Goal: Information Seeking & Learning: Check status

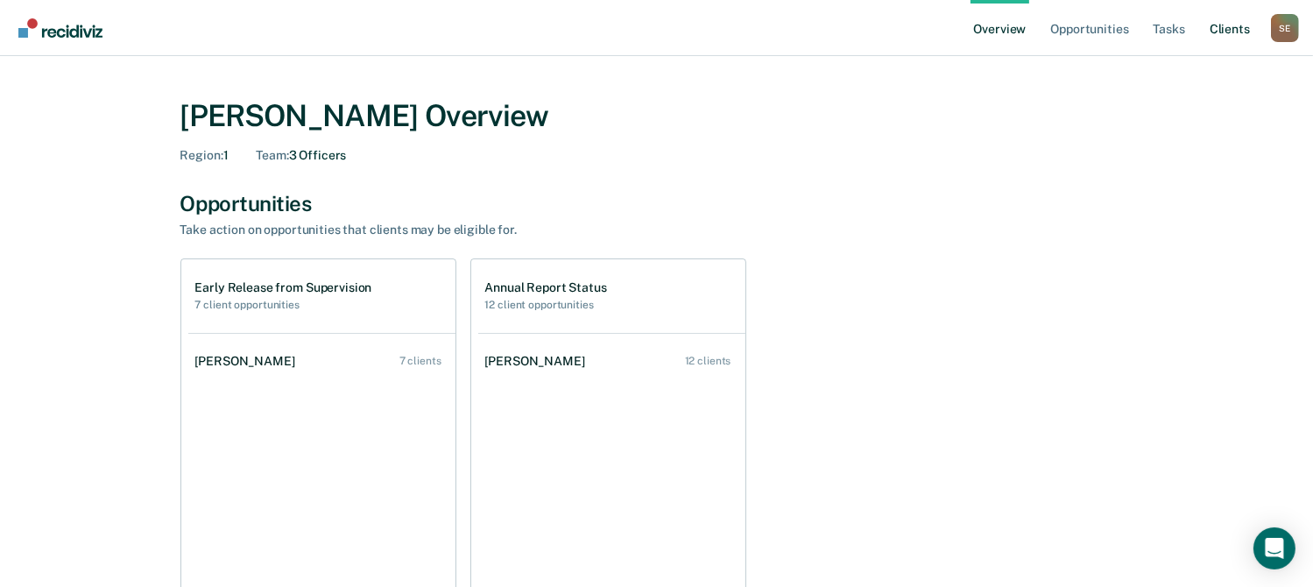
click at [1244, 36] on link "Client s" at bounding box center [1229, 28] width 47 height 56
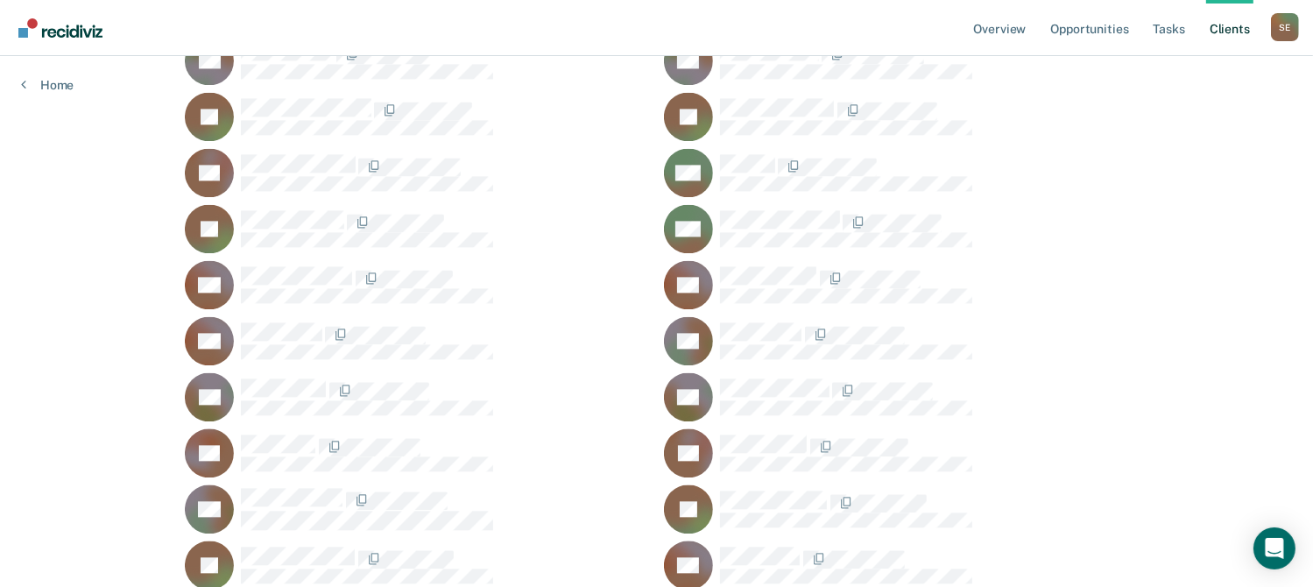
scroll to position [3765, 0]
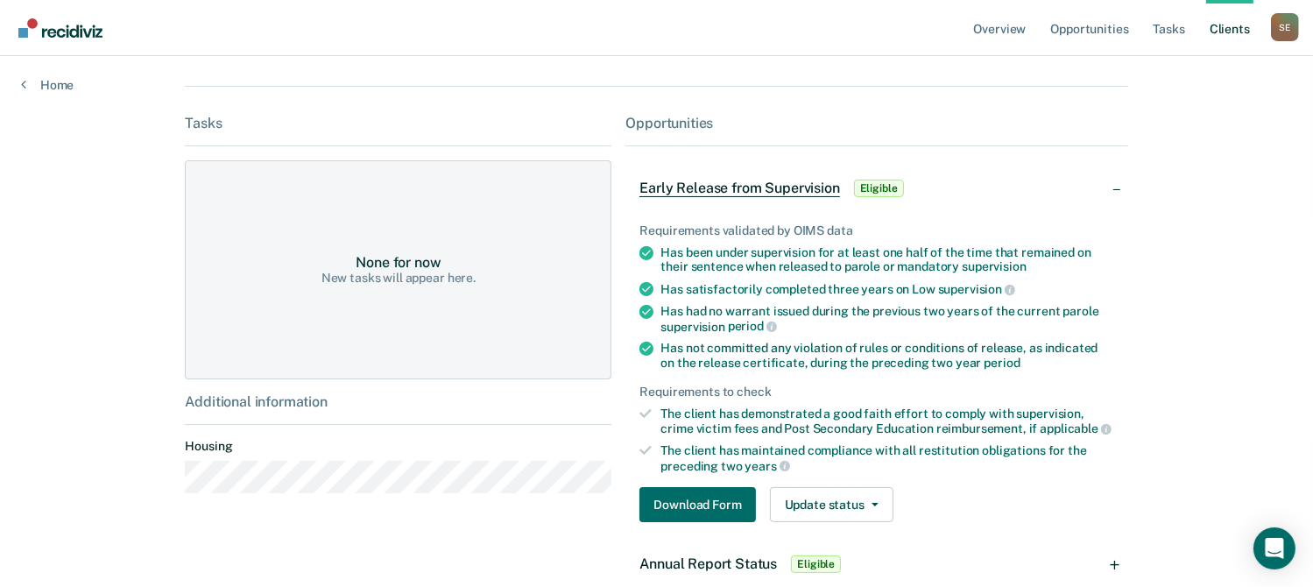
scroll to position [263, 0]
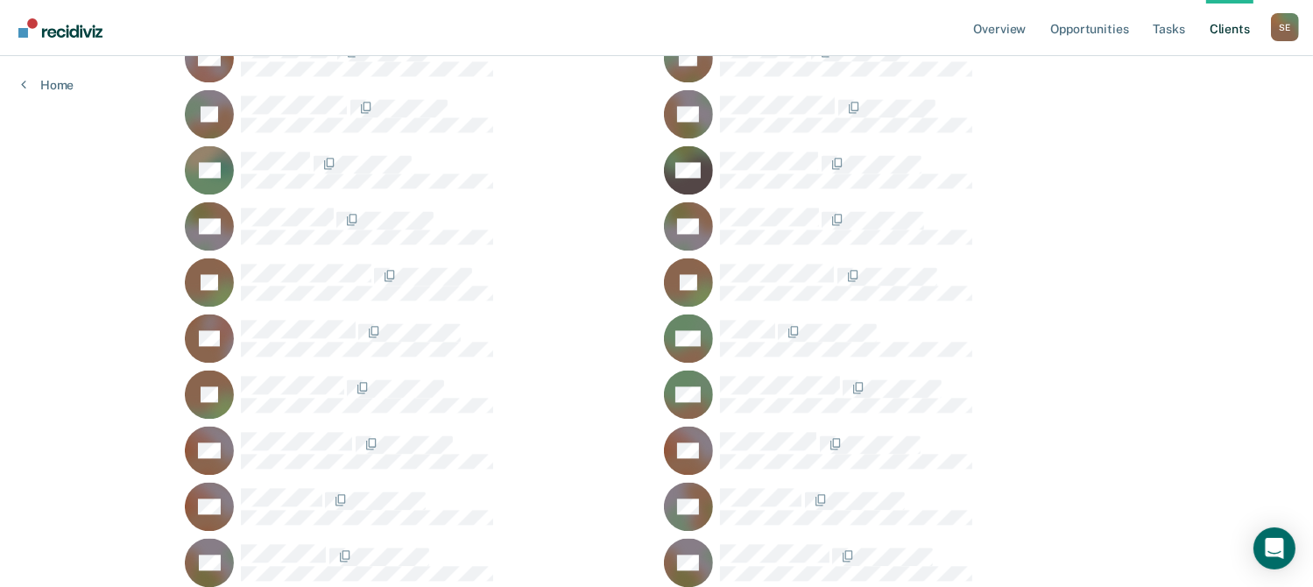
scroll to position [3415, 0]
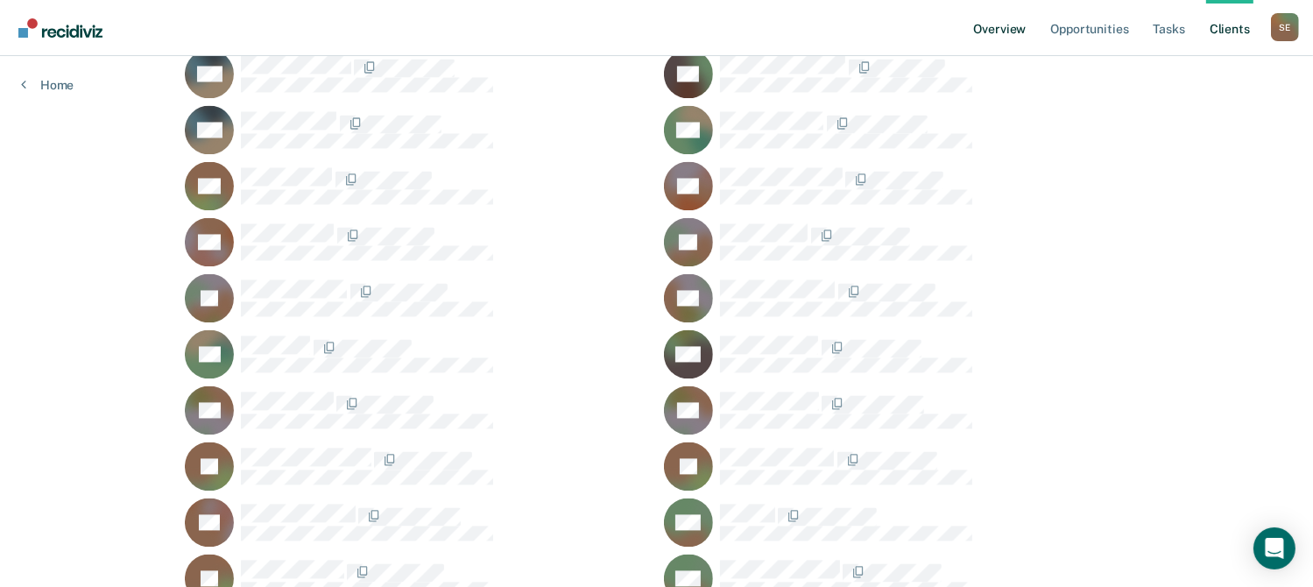
click at [1019, 32] on link "Overview" at bounding box center [1000, 28] width 60 height 56
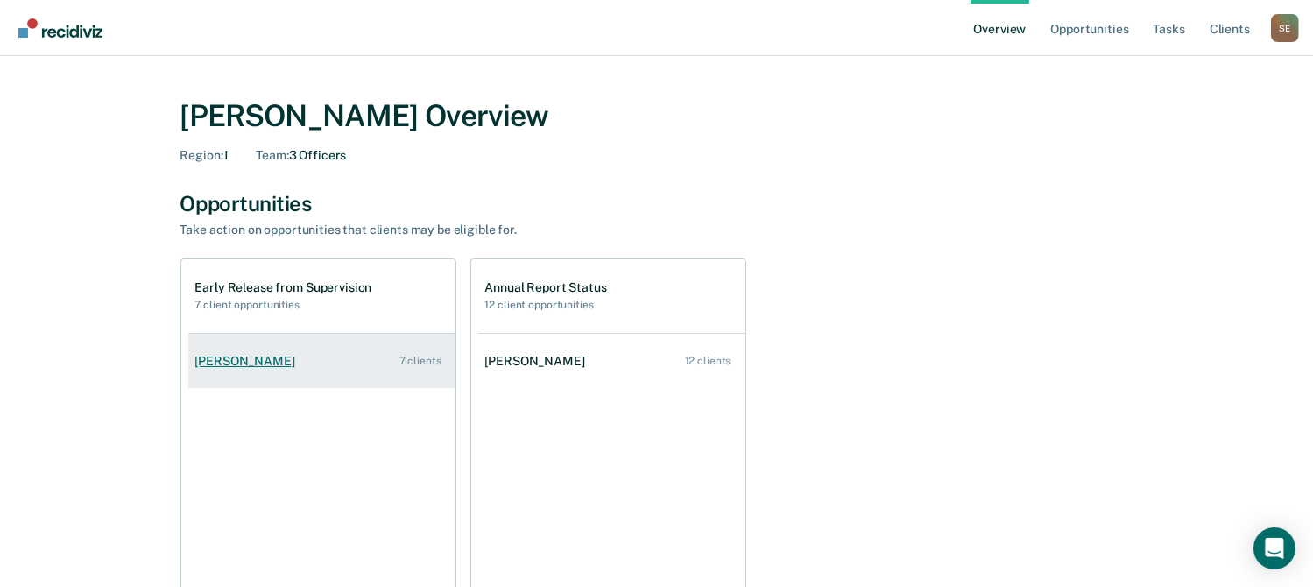
click at [433, 358] on div "7 clients" at bounding box center [420, 361] width 42 height 12
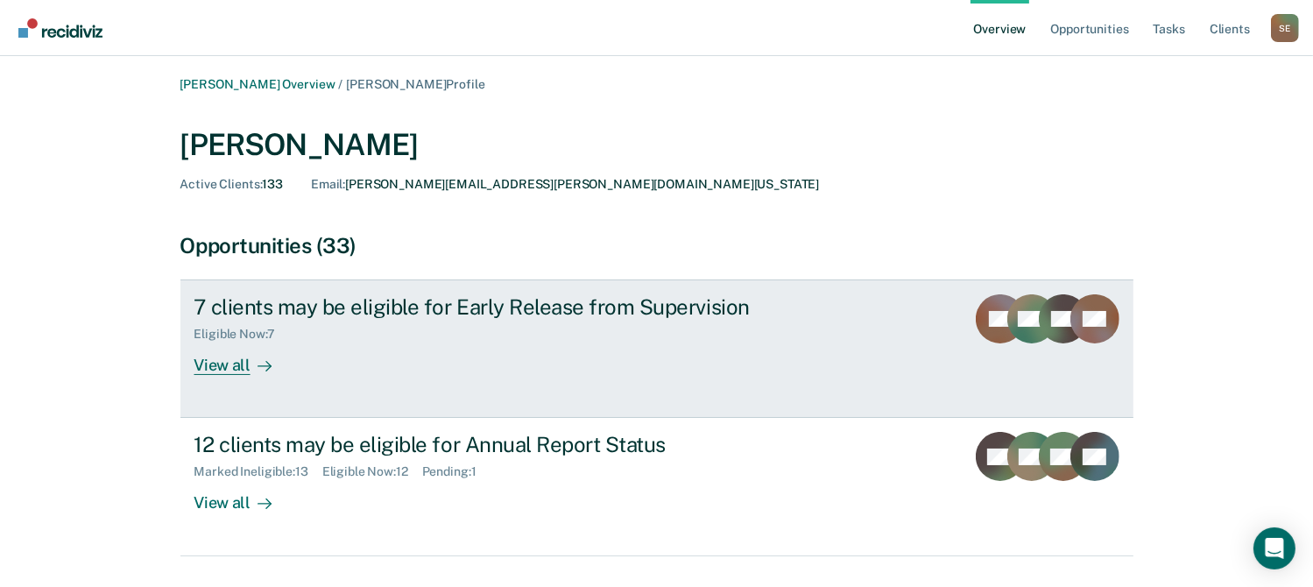
click at [552, 316] on div "7 clients may be eligible for Early Release from Supervision" at bounding box center [501, 306] width 615 height 25
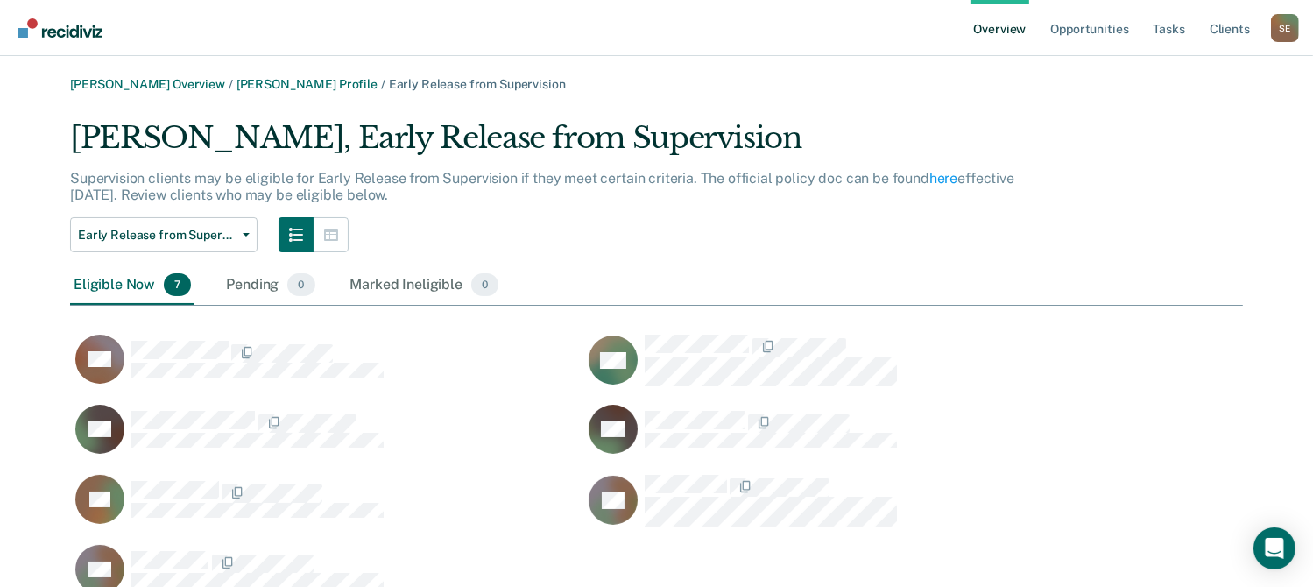
scroll to position [82, 0]
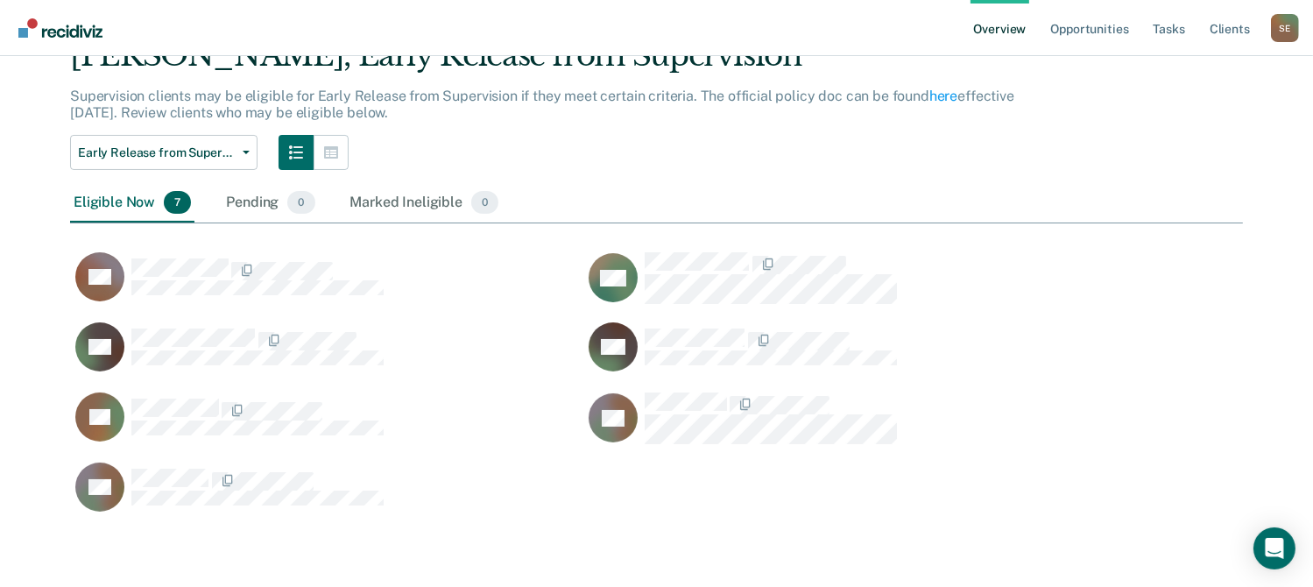
click at [1002, 32] on link "Overview" at bounding box center [1000, 28] width 60 height 56
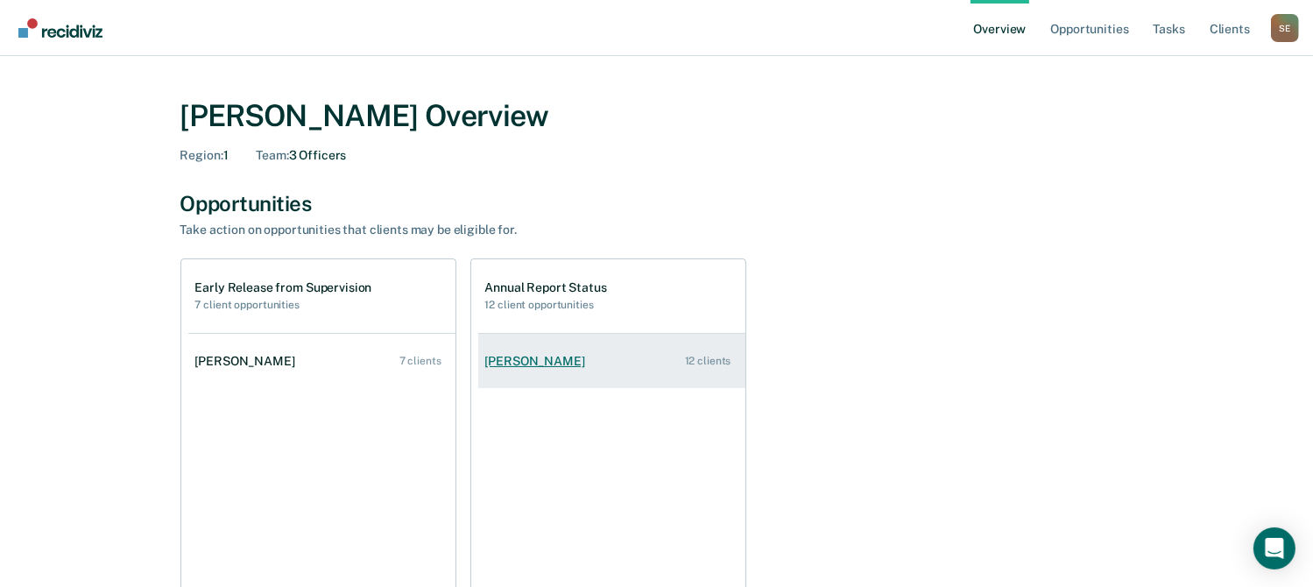
click at [593, 361] on link "[PERSON_NAME] 12 clients" at bounding box center [611, 361] width 267 height 50
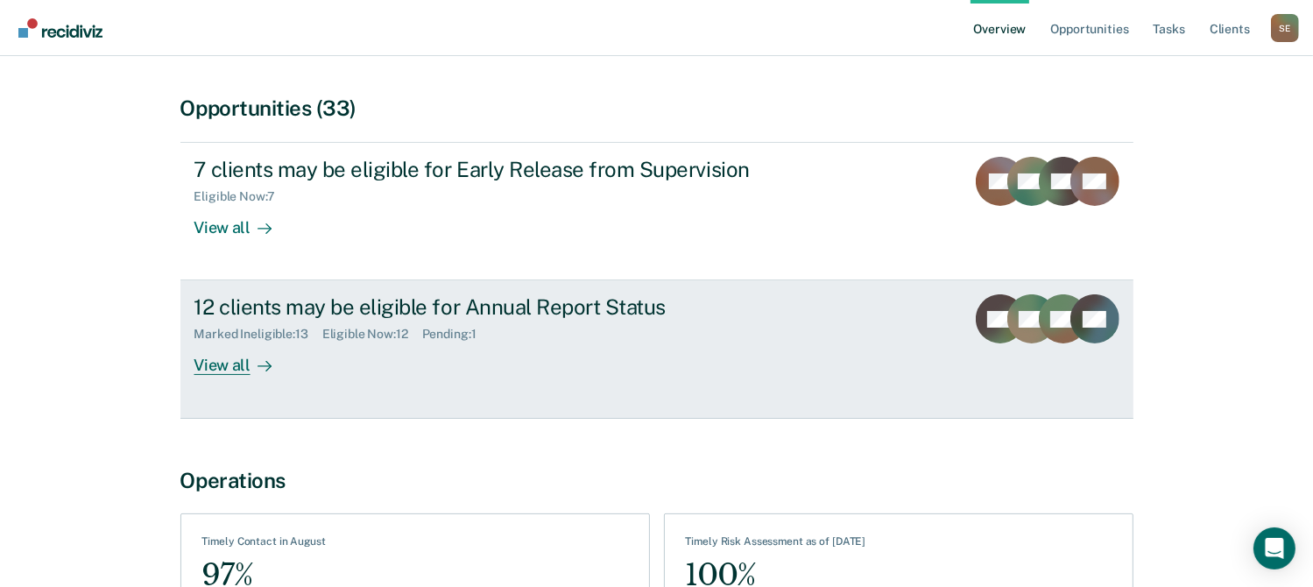
scroll to position [88, 0]
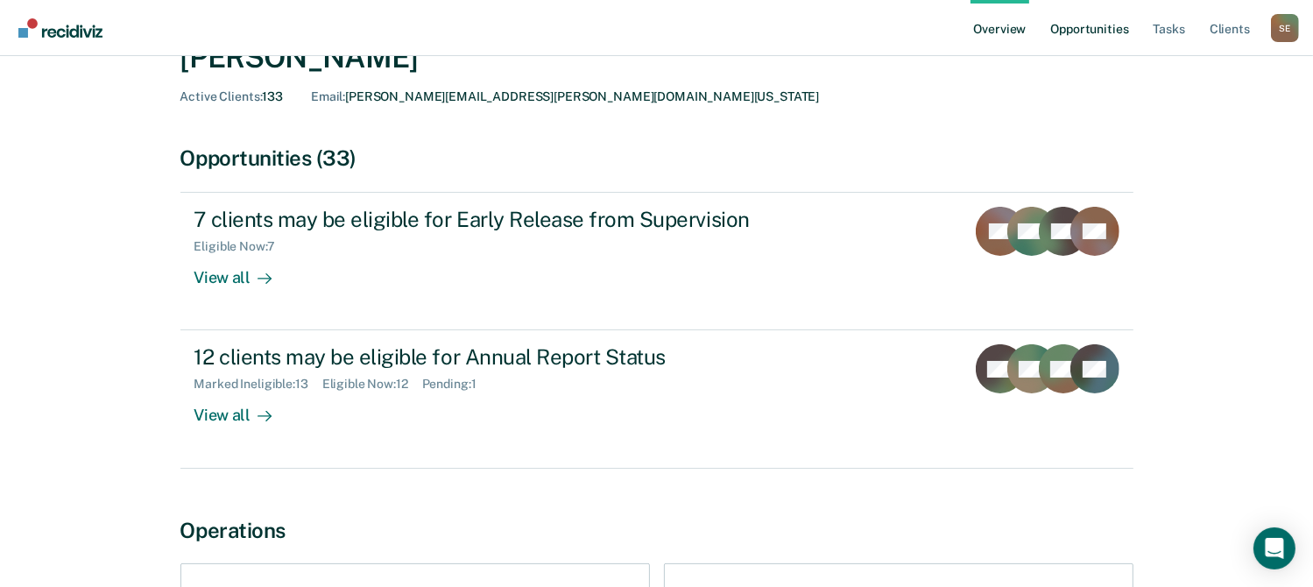
click at [1082, 22] on link "Opportunities" at bounding box center [1088, 28] width 85 height 56
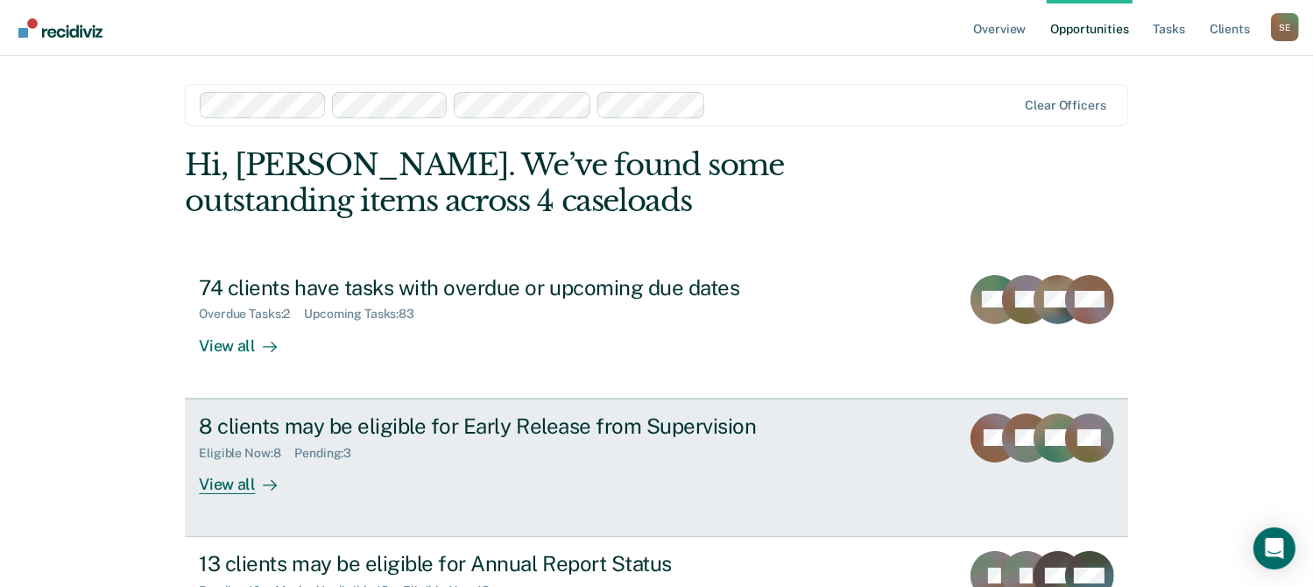
click at [309, 435] on div "8 clients may be eligible for Early Release from Supervision" at bounding box center [506, 425] width 615 height 25
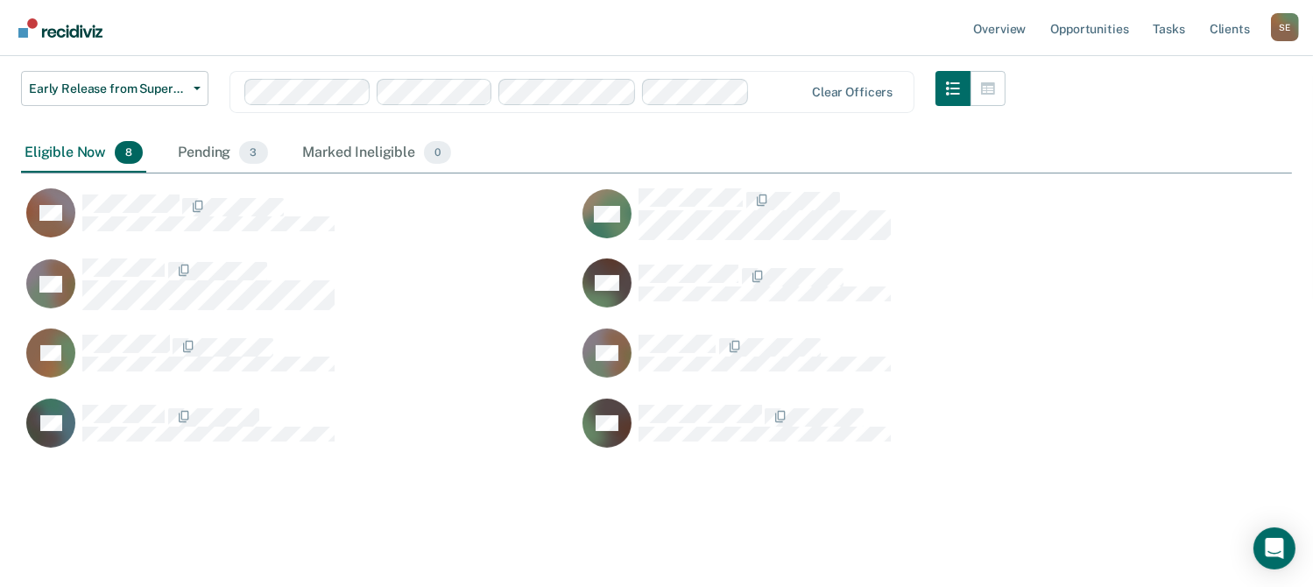
scroll to position [152, 0]
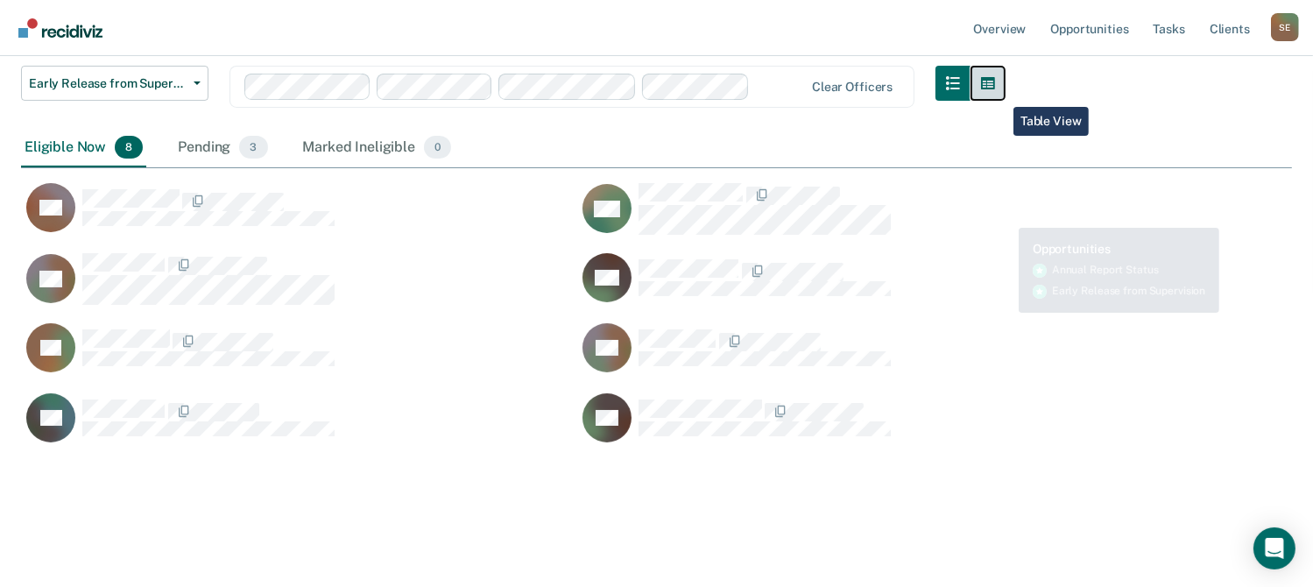
drag, startPoint x: 1005, startPoint y: 215, endPoint x: 1000, endPoint y: 94, distance: 120.9
click at [1000, 94] on button "button" at bounding box center [987, 83] width 35 height 35
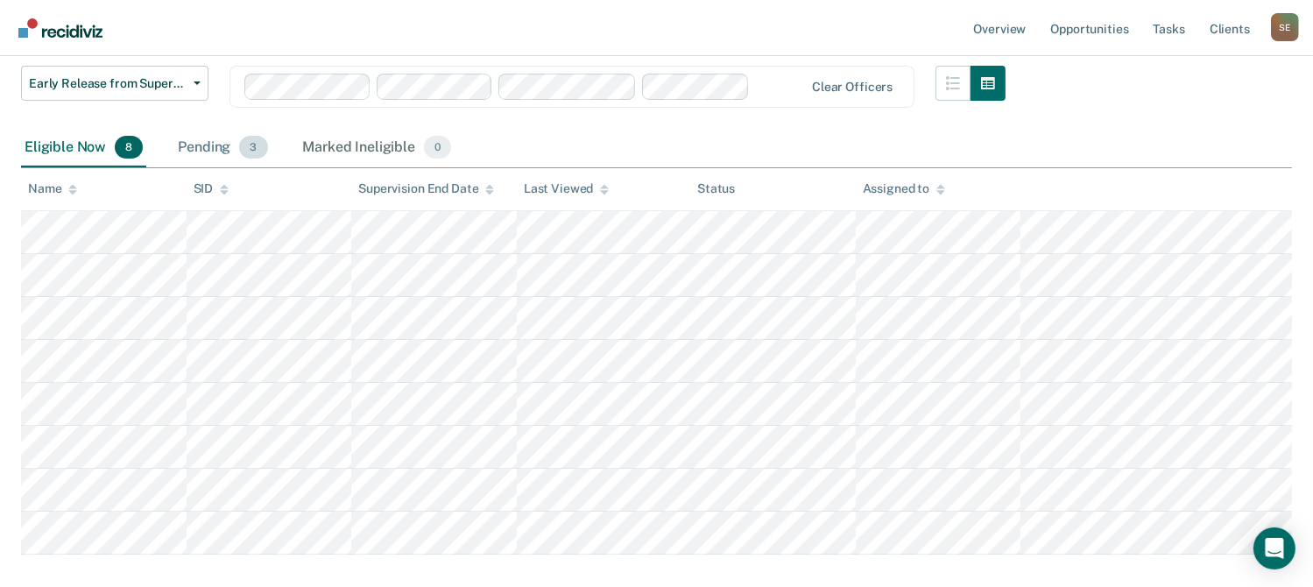
click at [209, 147] on div "Pending 3" at bounding box center [222, 148] width 96 height 39
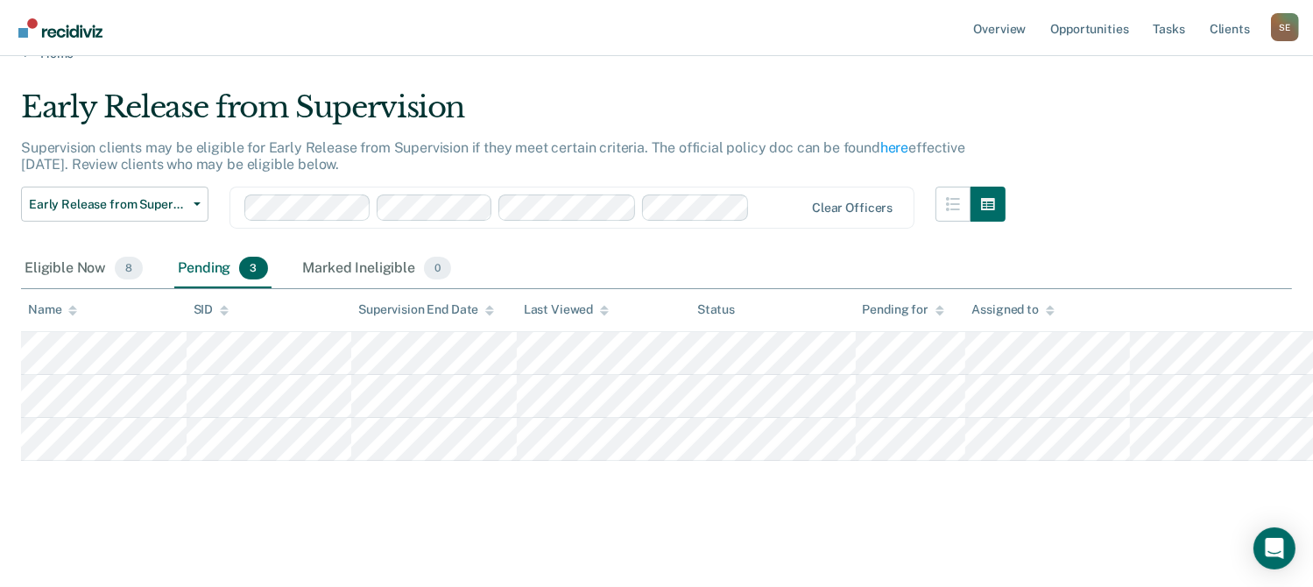
scroll to position [30, 0]
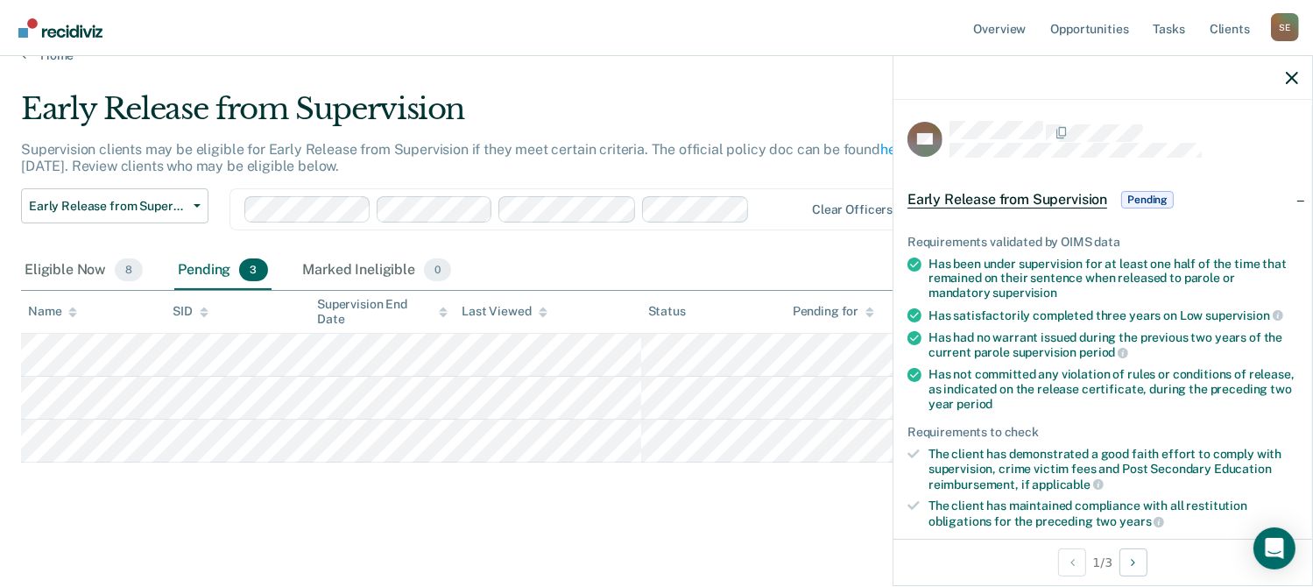
click at [597, 252] on div "Eligible Now 8 Pending 3 Marked Ineligible 0" at bounding box center [656, 270] width 1270 height 39
click at [301, 545] on main "Early Release from Supervision Supervision clients may be eligible for Early Re…" at bounding box center [656, 323] width 1313 height 520
click at [144, 58] on link "Home" at bounding box center [656, 55] width 1270 height 16
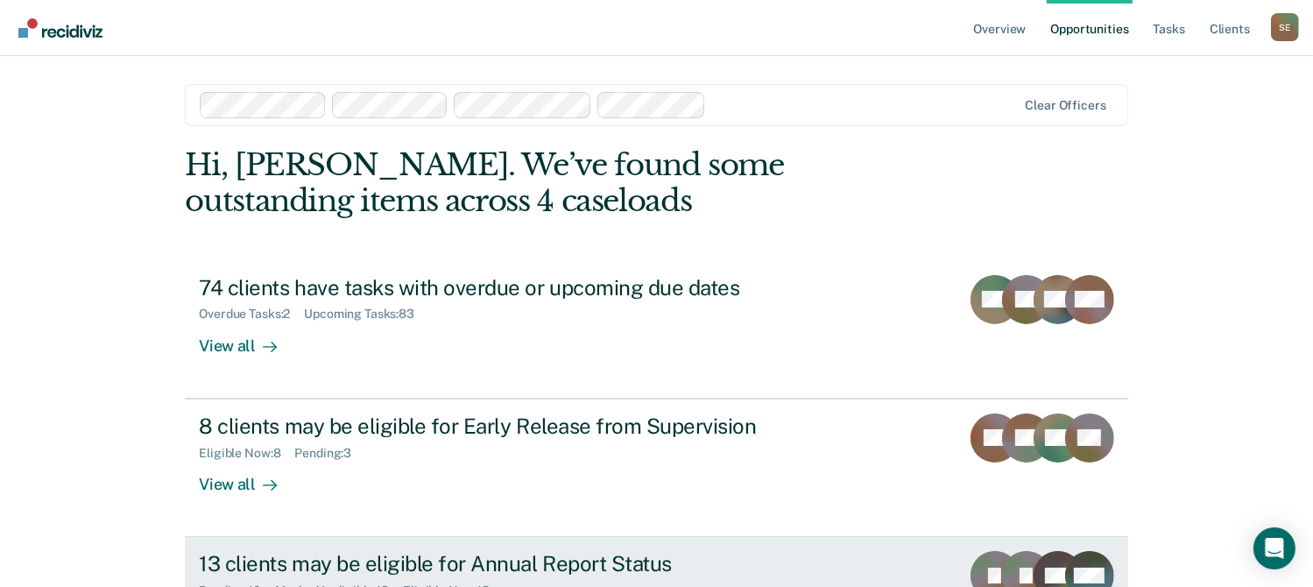
click at [308, 552] on div "13 clients may be eligible for Annual Report Status" at bounding box center [506, 563] width 615 height 25
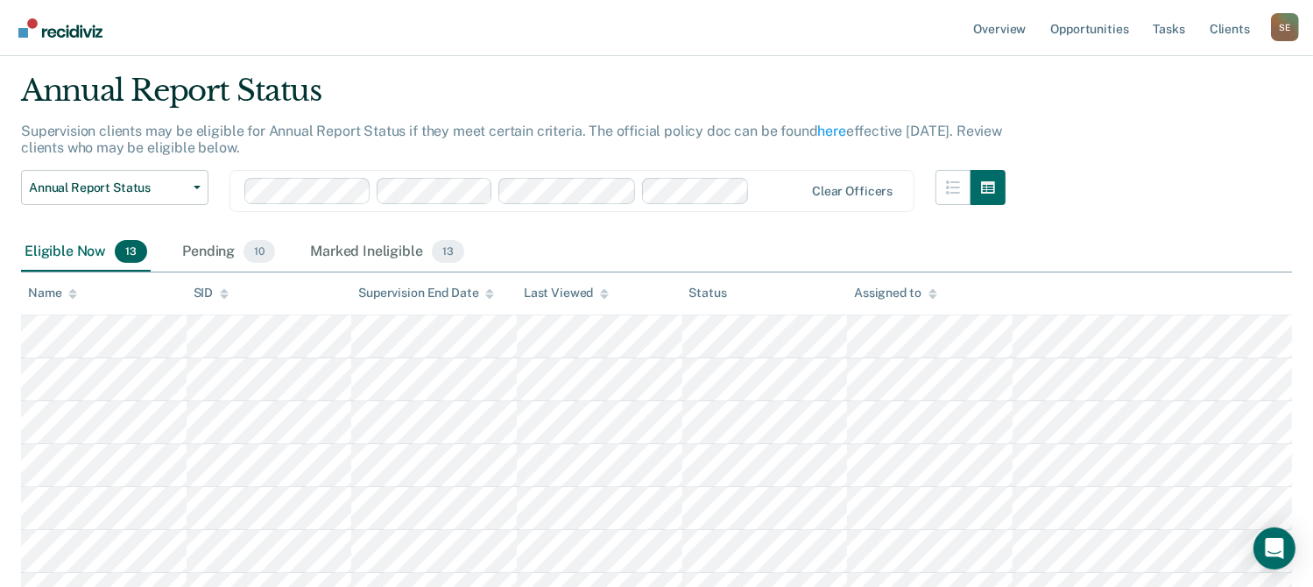
scroll to position [88, 0]
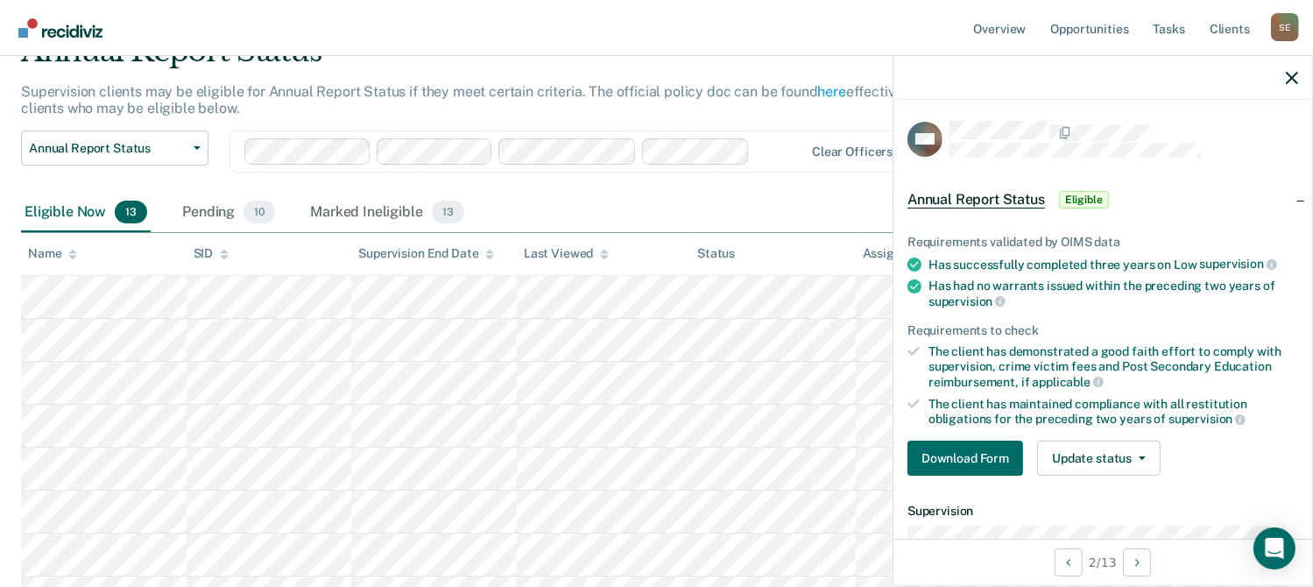
click at [816, 186] on div "Annual Report Status Early Release from Supervision Annual Report Status Clear …" at bounding box center [513, 161] width 984 height 63
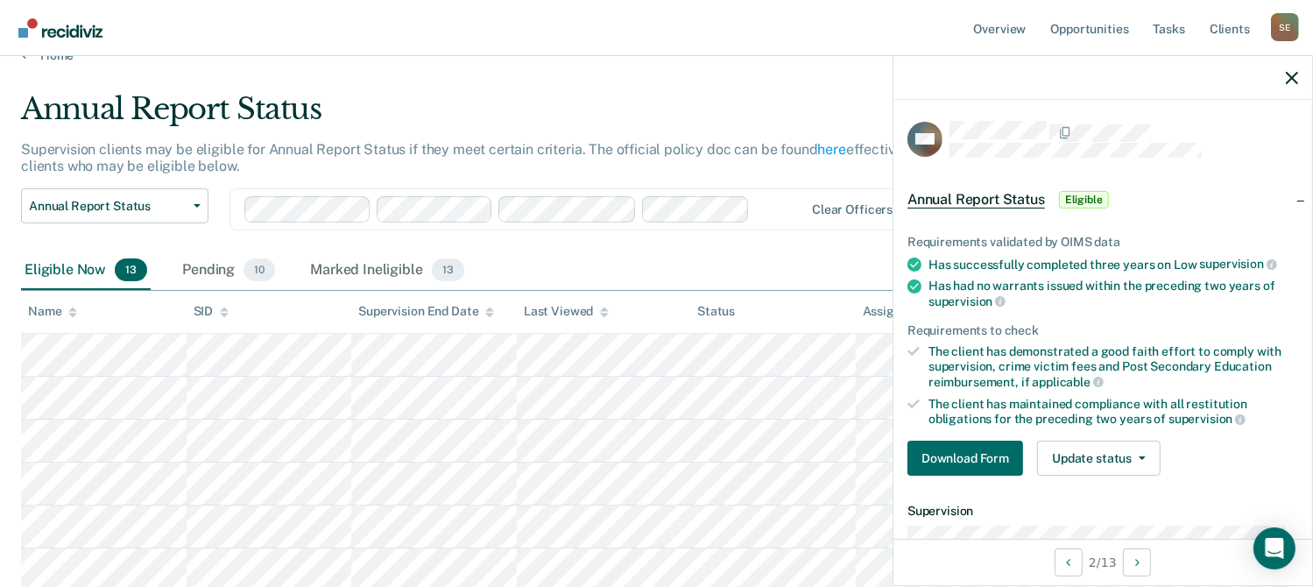
scroll to position [0, 0]
